Goal: Information Seeking & Learning: Learn about a topic

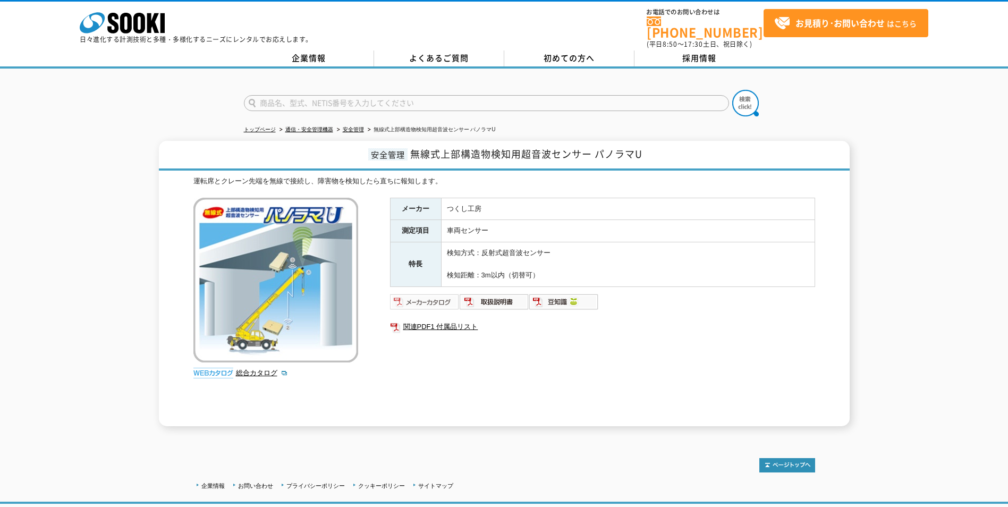
click at [421, 293] on img at bounding box center [425, 301] width 70 height 17
click at [509, 300] on img at bounding box center [495, 301] width 70 height 17
click at [550, 299] on img at bounding box center [564, 301] width 70 height 17
click at [458, 320] on link "関連PDF1 付属品リスト" at bounding box center [602, 327] width 425 height 14
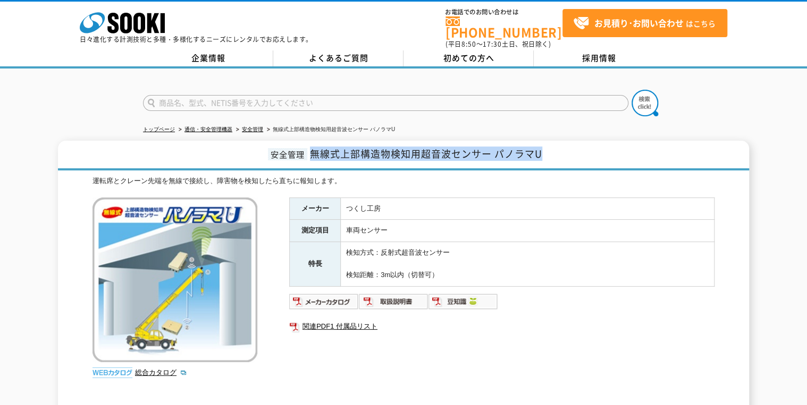
drag, startPoint x: 311, startPoint y: 146, endPoint x: 539, endPoint y: 154, distance: 228.1
click at [539, 154] on h1 "安全管理 無線式上部構造物検知用超音波センサー パノラマU" at bounding box center [403, 156] width 691 height 30
copy span "無線式上部構造物検知用超音波センサー パノラマU"
